Goal: Information Seeking & Learning: Learn about a topic

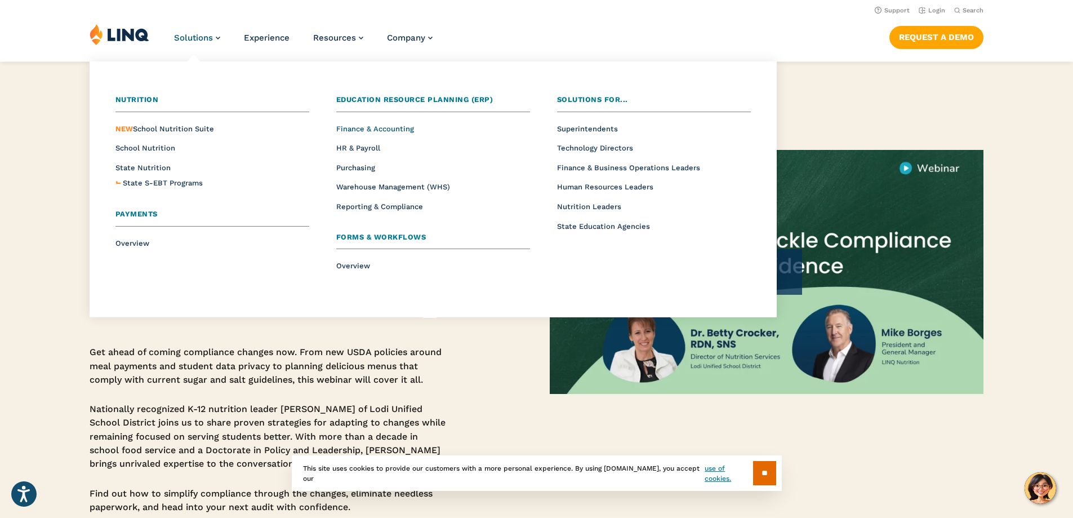
click at [375, 127] on span "Finance & Accounting" at bounding box center [375, 129] width 78 height 8
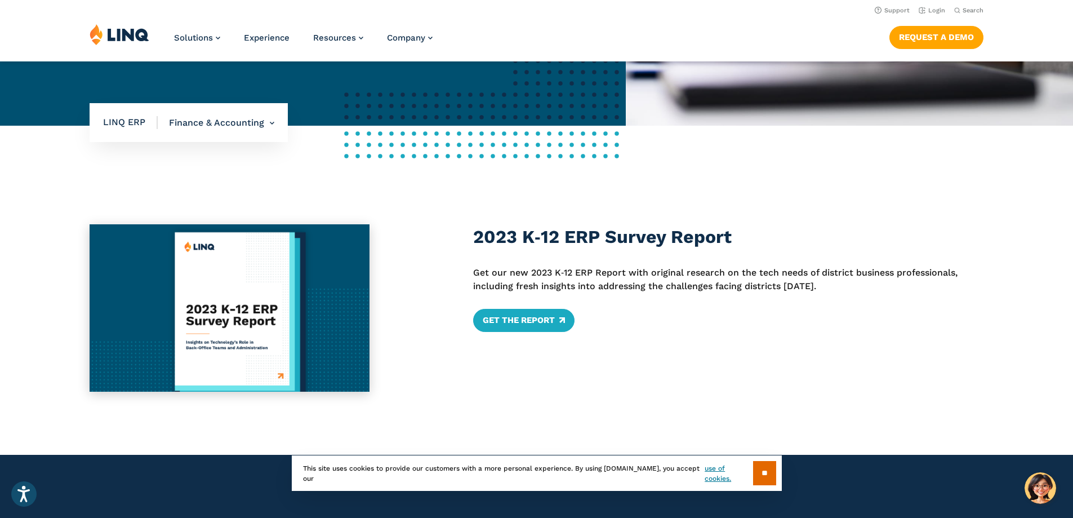
scroll to position [282, 0]
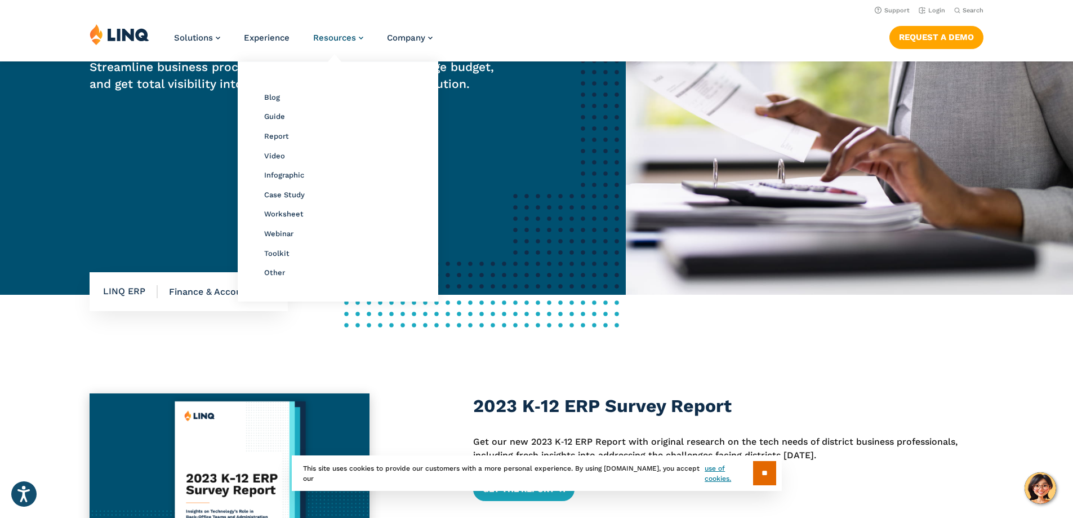
click at [354, 38] on link "Resources" at bounding box center [338, 38] width 50 height 10
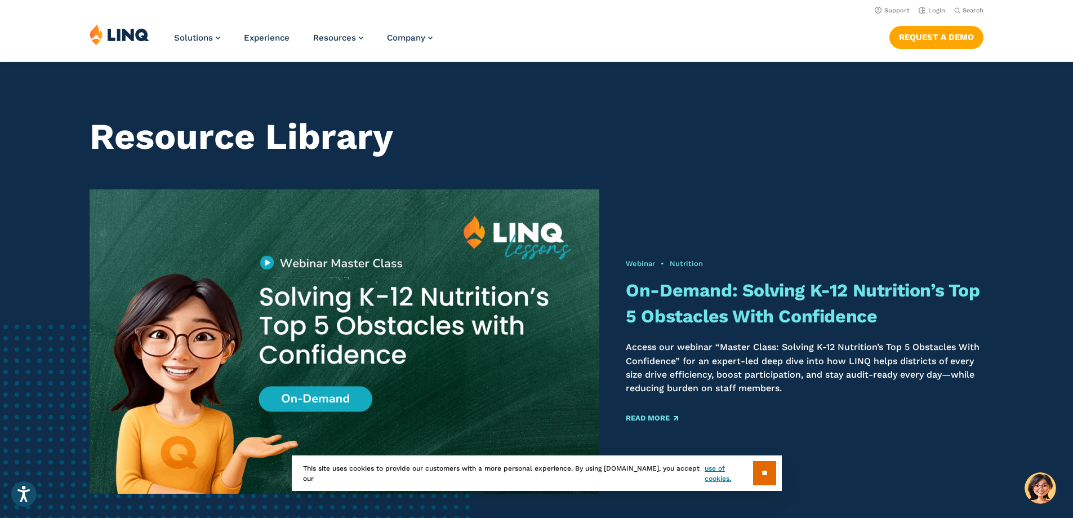
click at [360, 39] on ul "Solutions Nutrition Overview NEW School Nutrition Suite School Nutrition State …" at bounding box center [303, 42] width 259 height 37
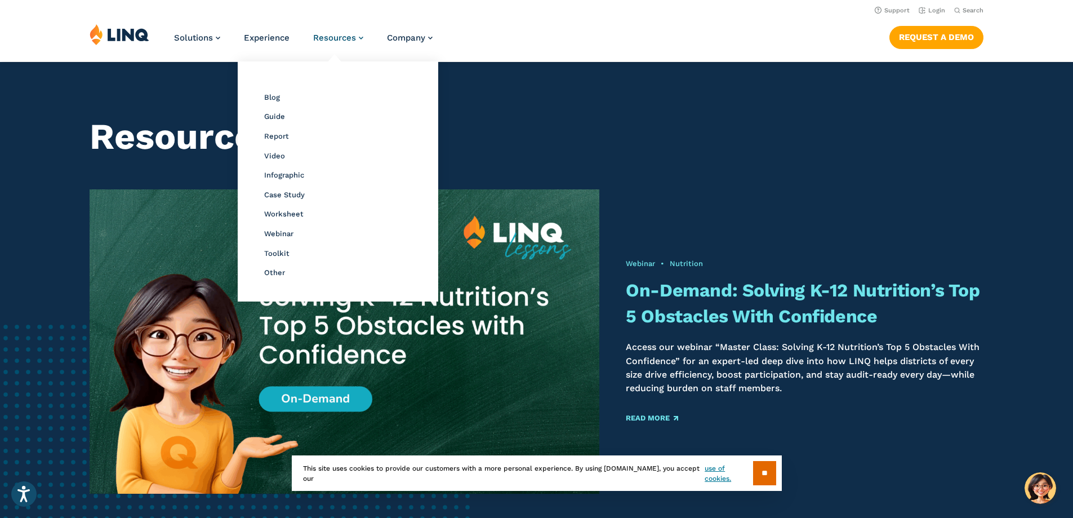
click at [349, 43] on span "Resources" at bounding box center [334, 38] width 43 height 10
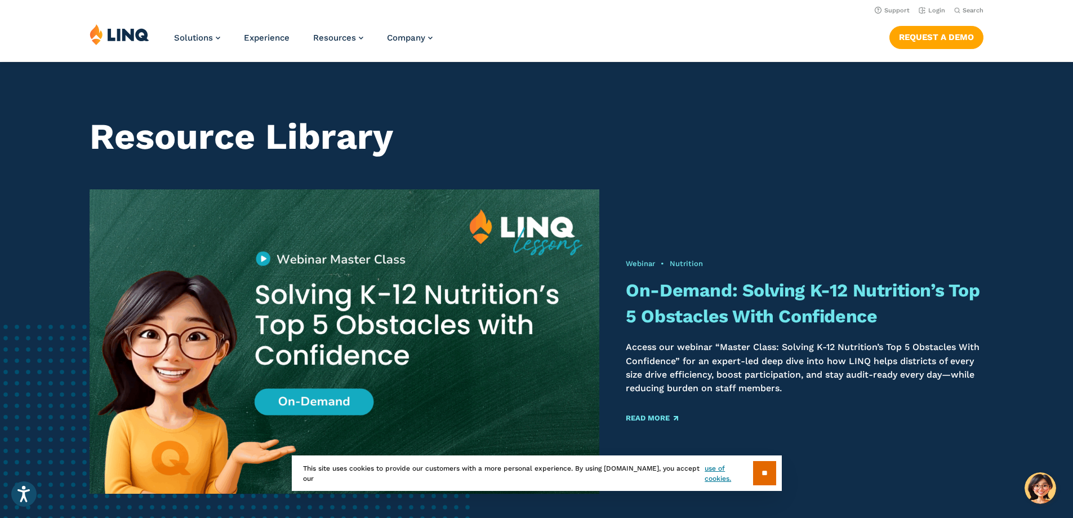
scroll to position [113, 0]
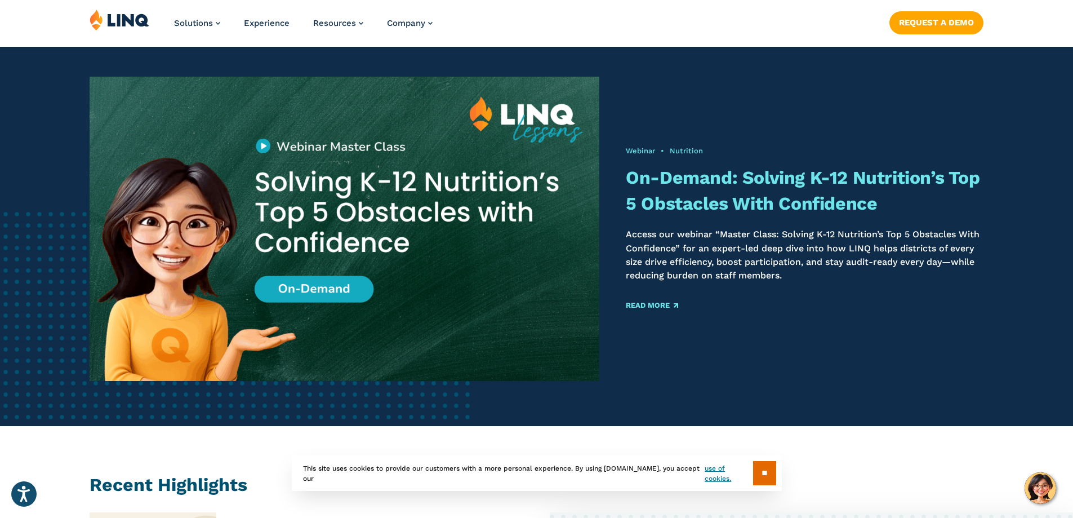
drag, startPoint x: 312, startPoint y: 287, endPoint x: 343, endPoint y: 279, distance: 32.4
click at [312, 287] on img at bounding box center [344, 228] width 535 height 319
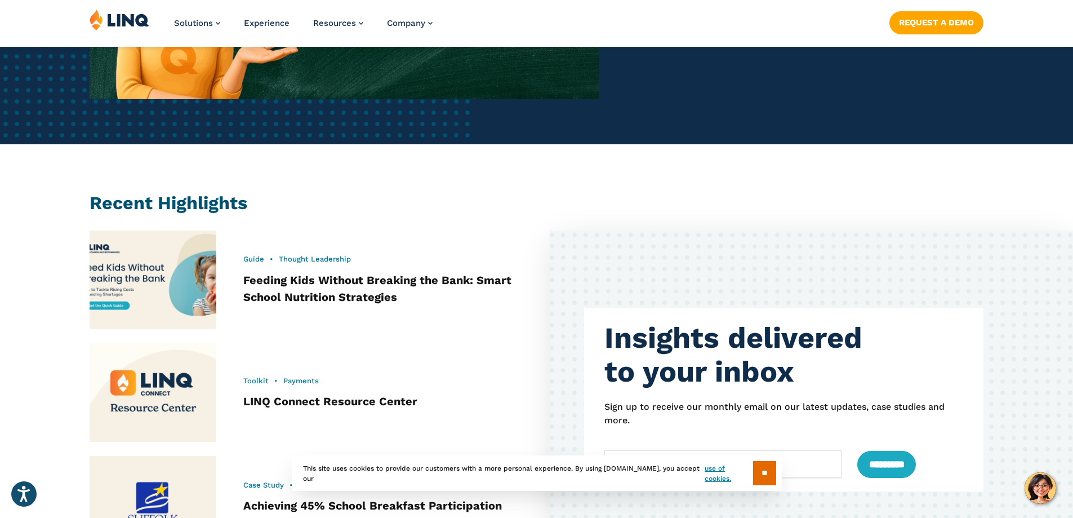
scroll to position [507, 0]
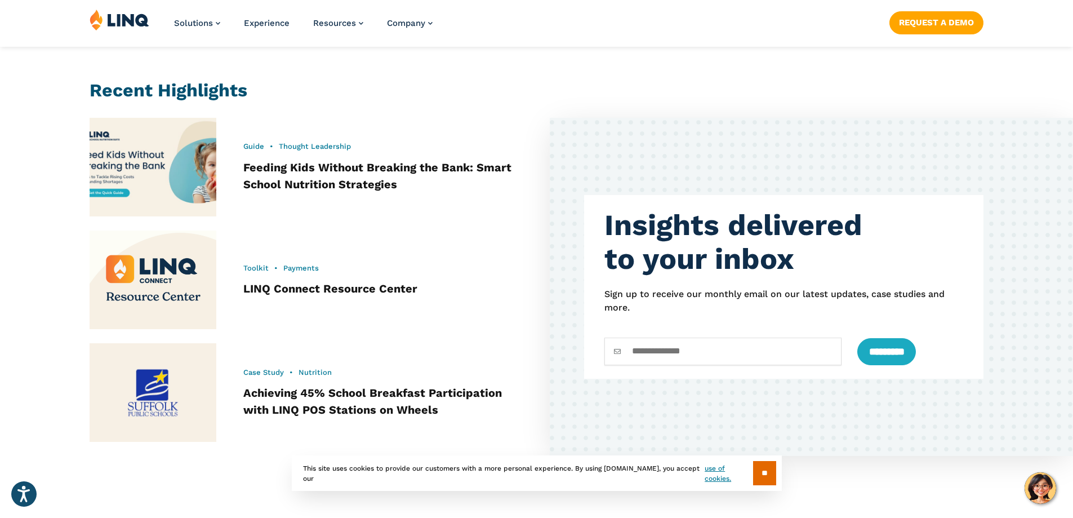
click at [162, 292] on img at bounding box center [153, 279] width 140 height 109
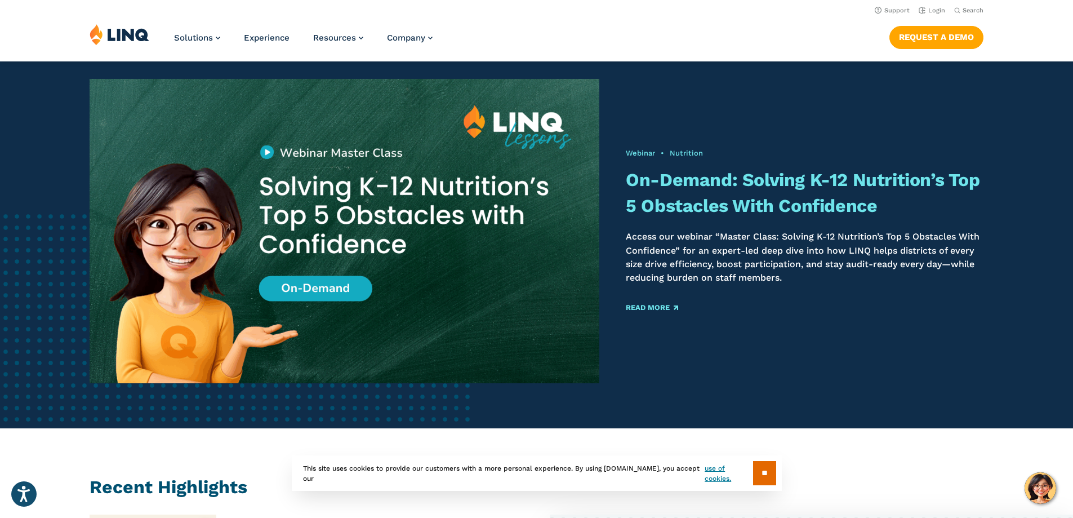
scroll to position [0, 0]
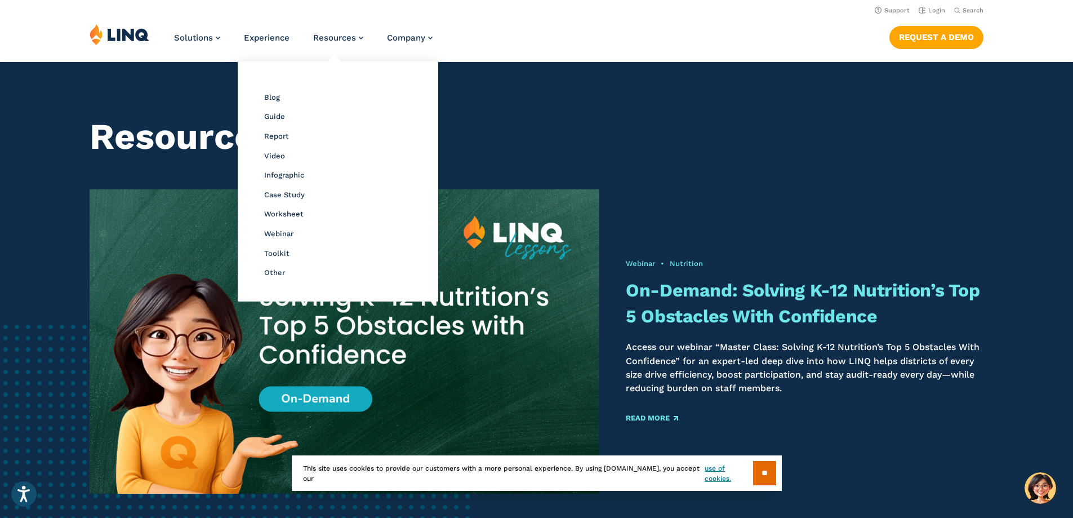
click at [267, 278] on li "Other" at bounding box center [338, 272] width 148 height 15
click at [267, 275] on span "Other" at bounding box center [274, 272] width 21 height 8
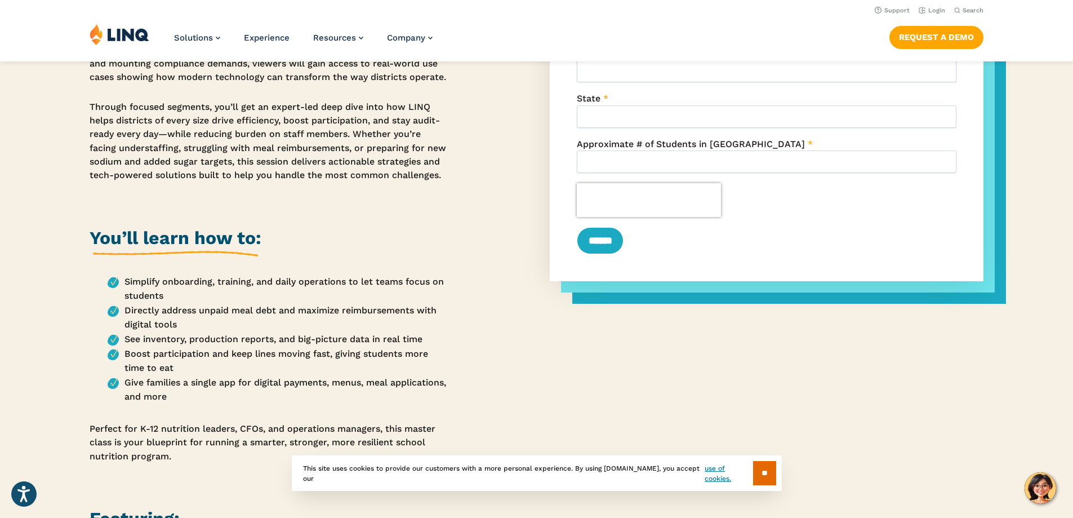
scroll to position [225, 0]
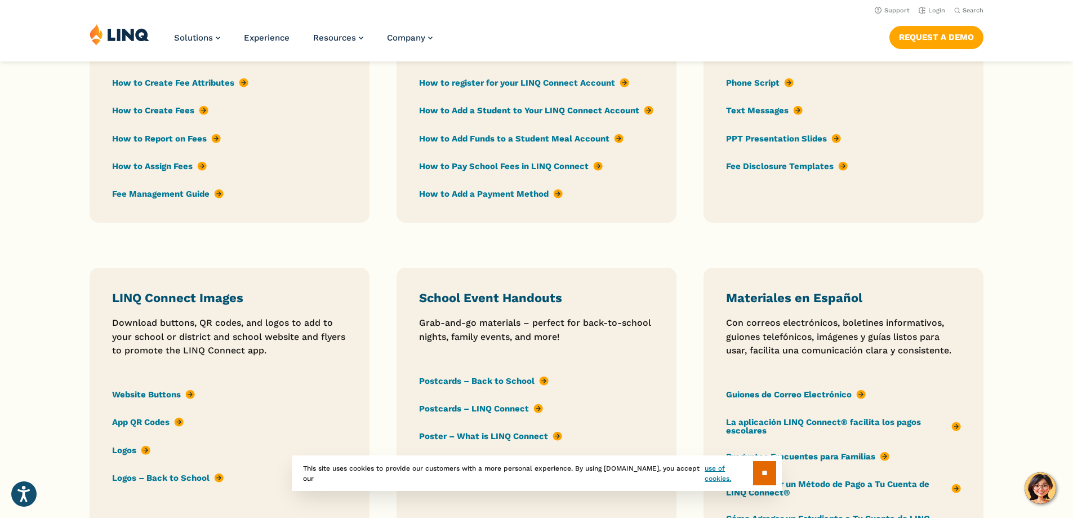
scroll to position [901, 0]
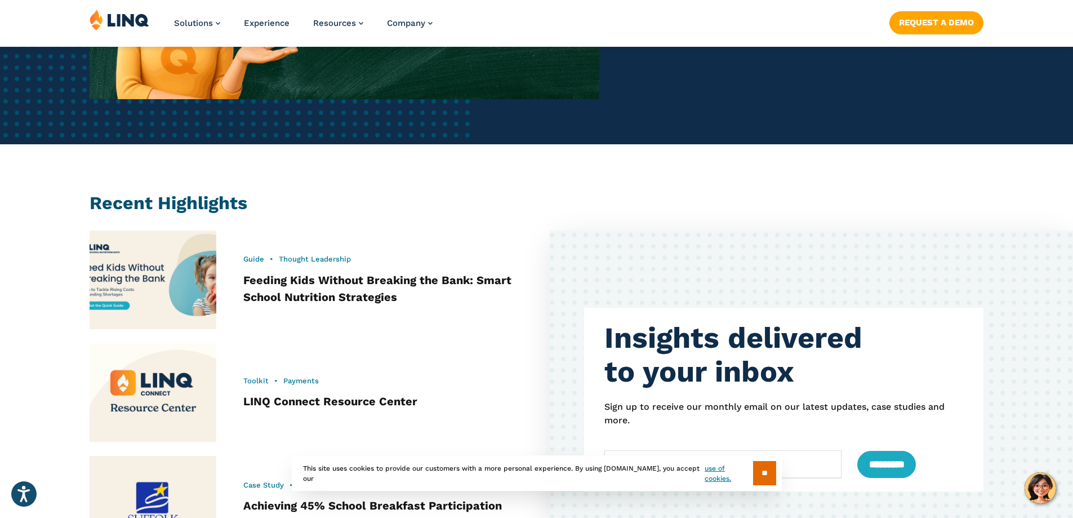
scroll to position [507, 0]
